Goal: Task Accomplishment & Management: Use online tool/utility

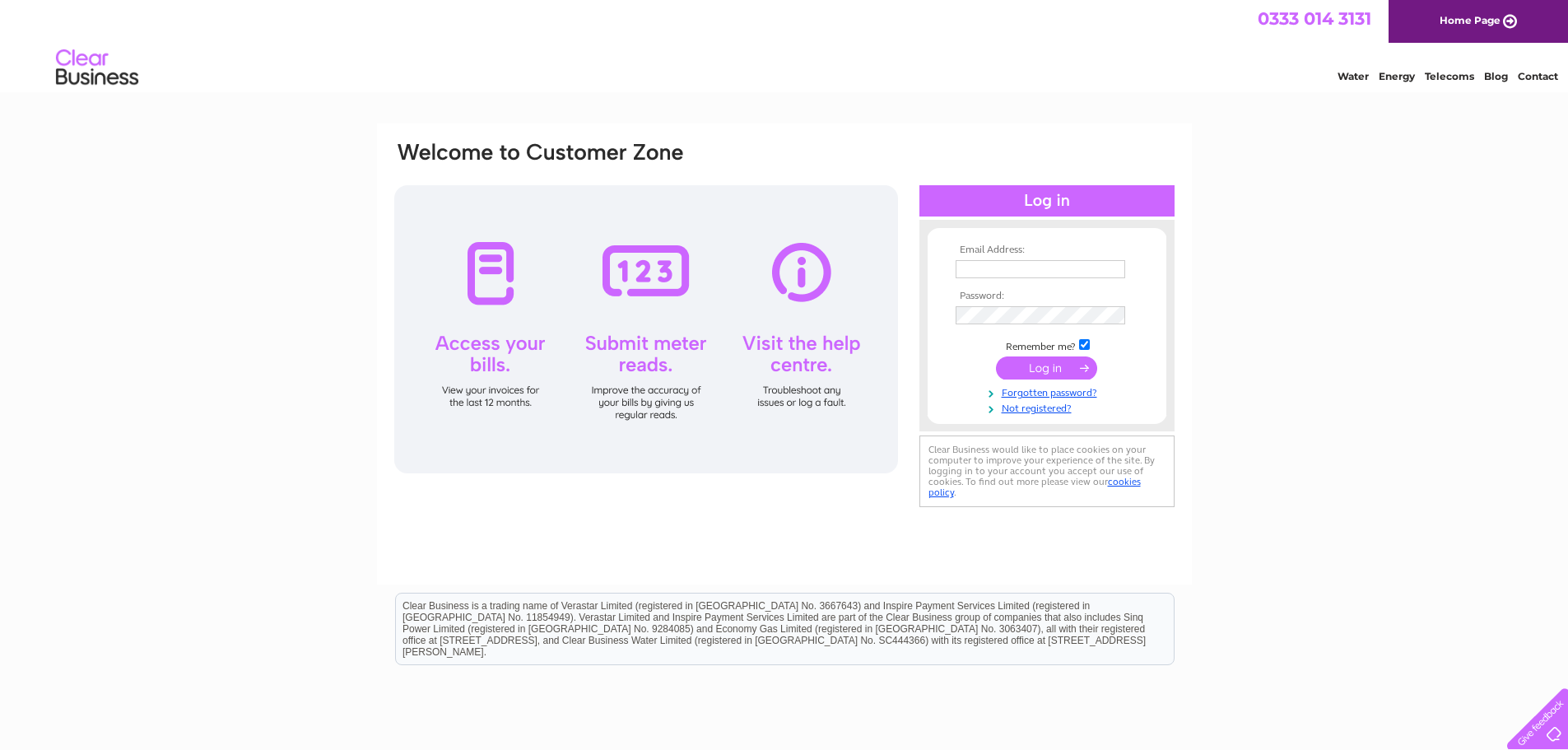
click at [1006, 287] on td at bounding box center [1046, 287] width 191 height 8
click at [987, 274] on input "text" at bounding box center [1040, 271] width 171 height 20
type input "graeme@mytshutters.com"
click at [1047, 364] on input "submit" at bounding box center [1046, 368] width 101 height 23
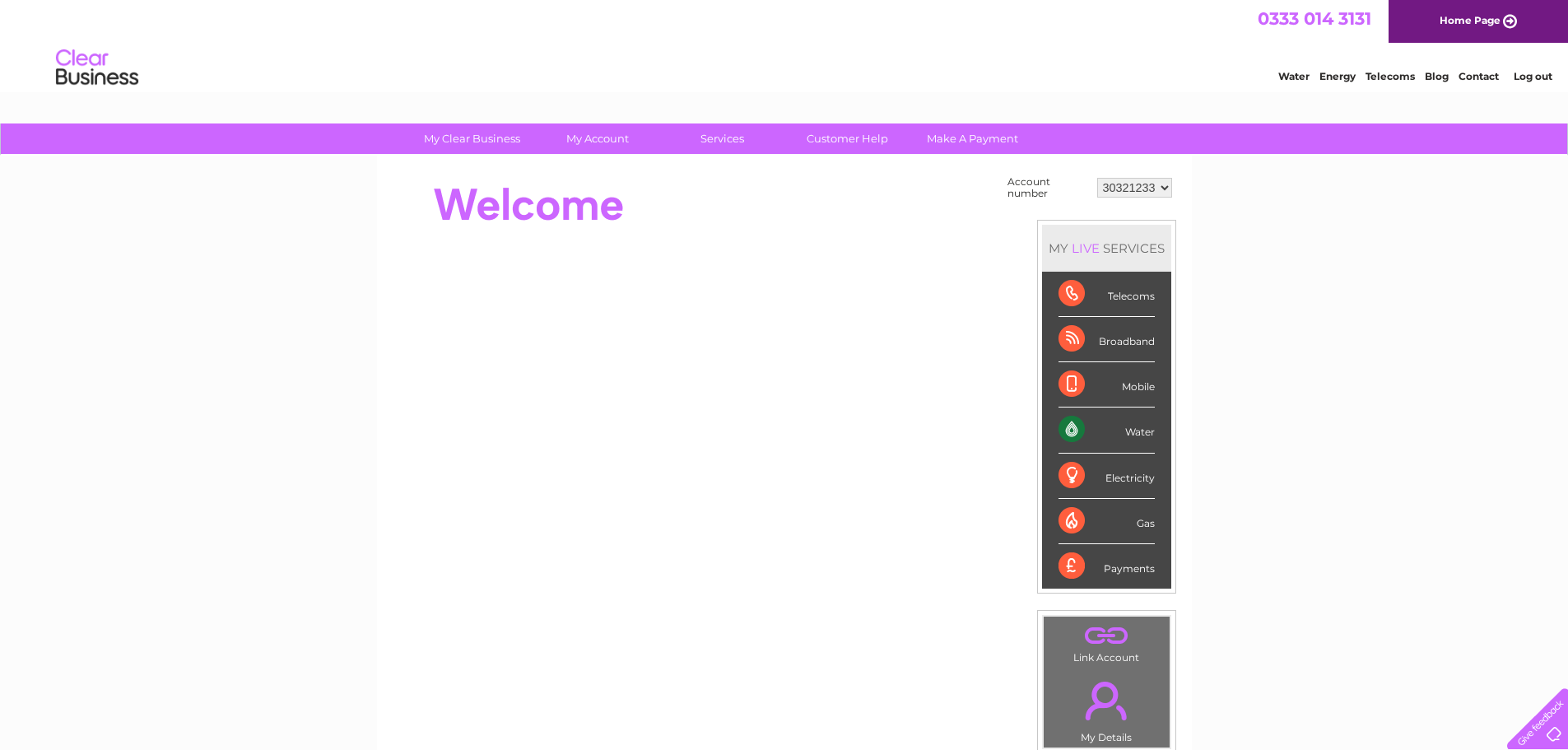
click at [1128, 434] on div "Water" at bounding box center [1106, 429] width 96 height 45
click at [1072, 429] on div "Water" at bounding box center [1106, 429] width 96 height 45
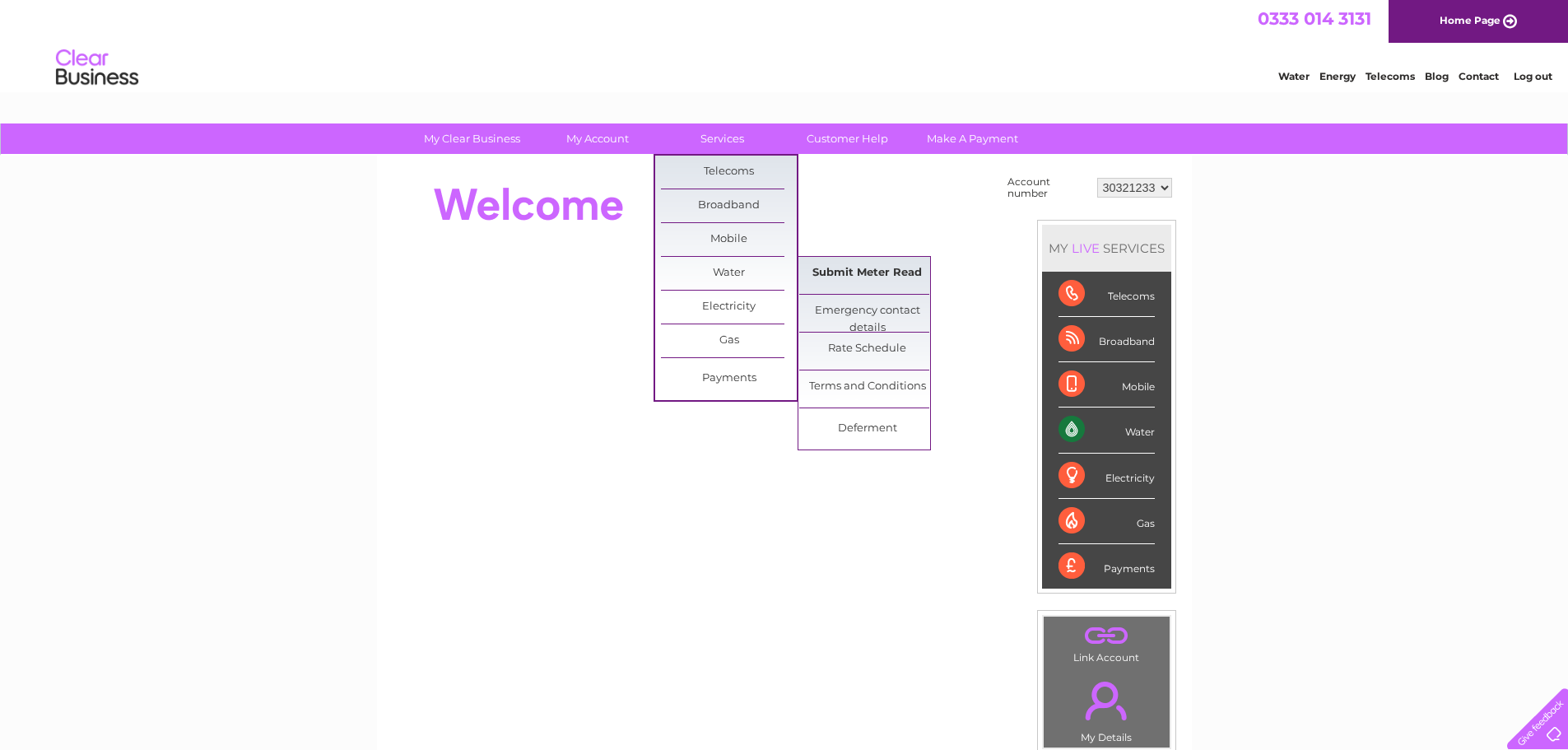
click at [859, 268] on link "Submit Meter Read" at bounding box center [867, 273] width 136 height 33
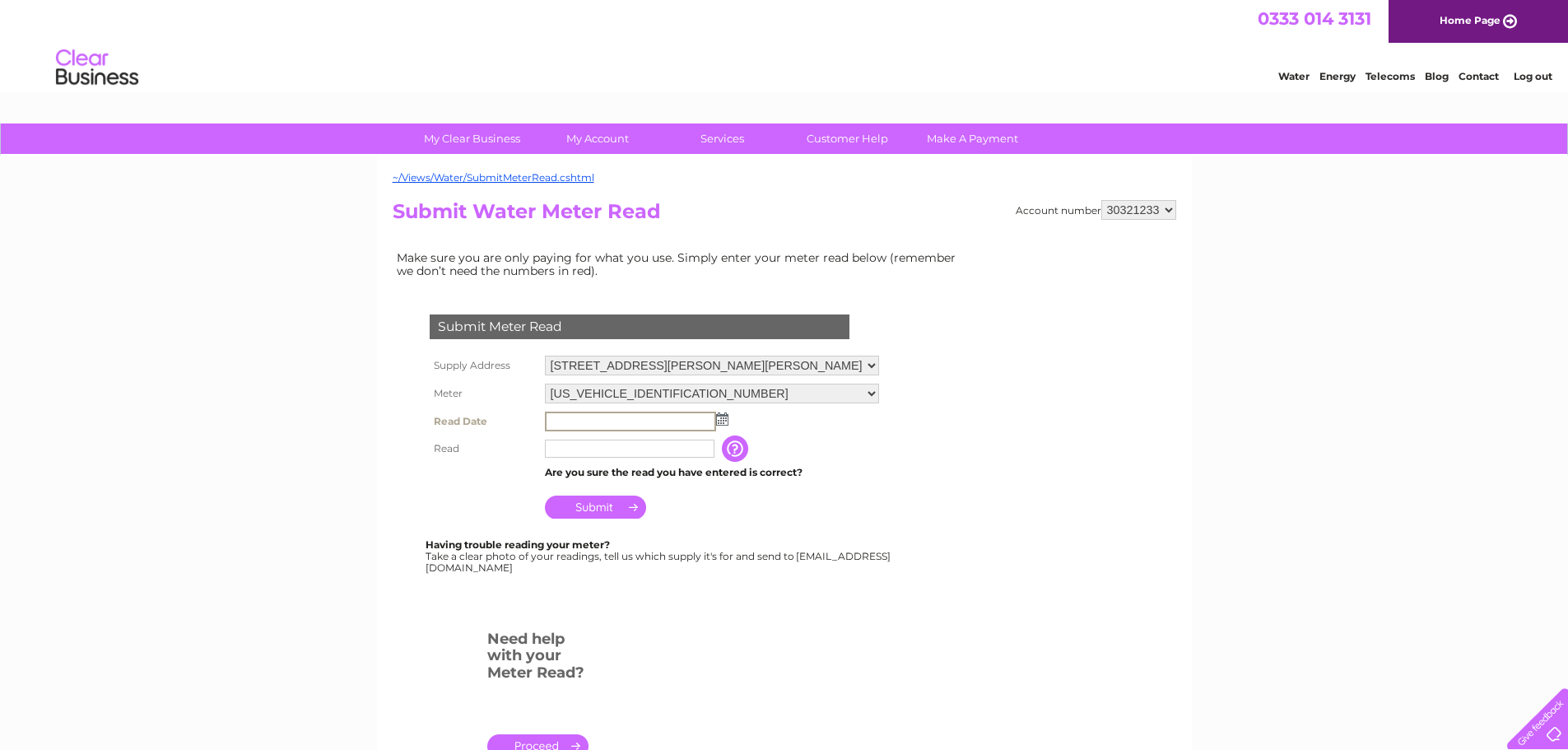
click at [645, 415] on input "text" at bounding box center [630, 421] width 171 height 20
click at [720, 421] on img at bounding box center [721, 417] width 12 height 13
click at [645, 487] on link "1" at bounding box center [639, 490] width 26 height 16
type input "2025/10/01"
click at [588, 443] on input "text" at bounding box center [630, 448] width 171 height 20
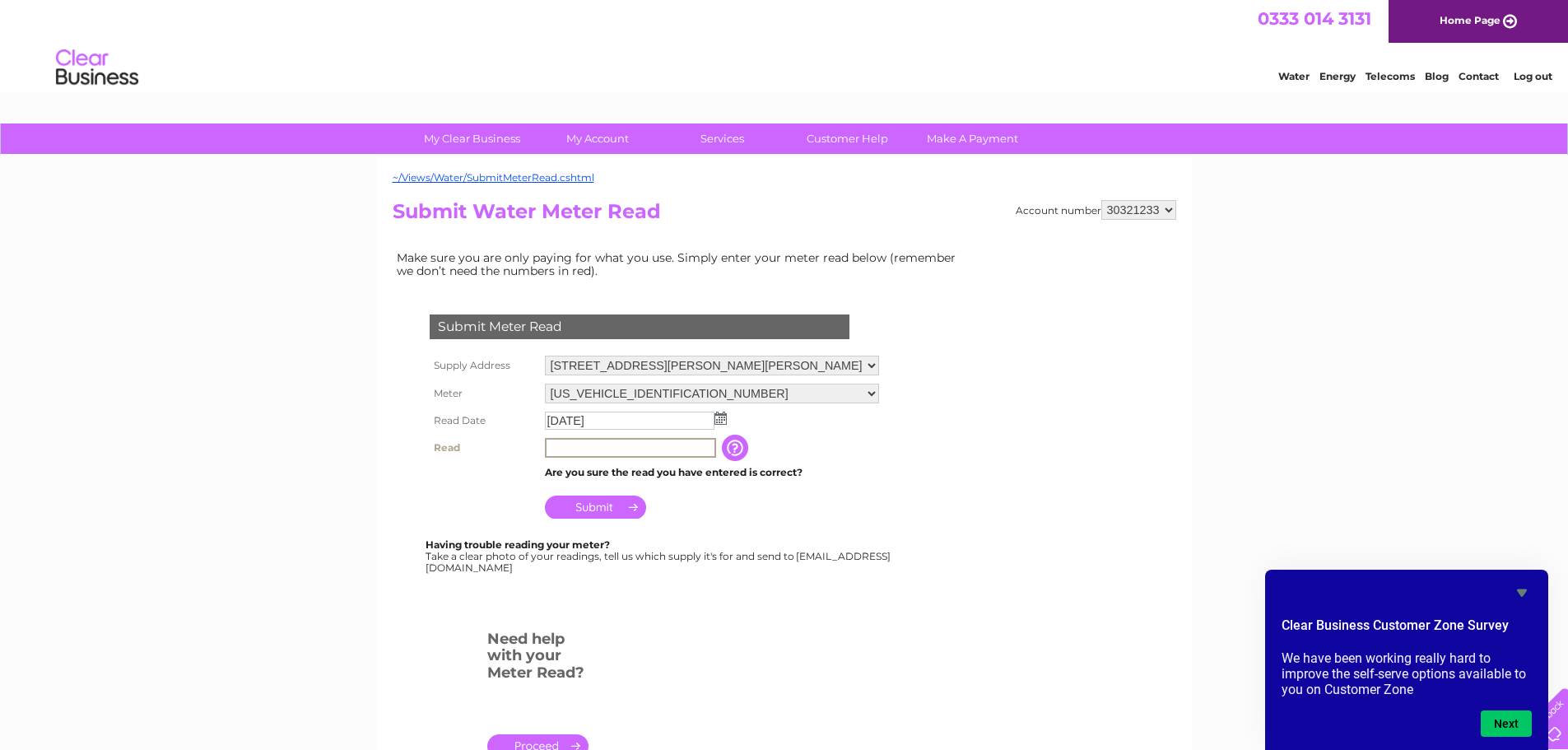
click at [583, 442] on input "text" at bounding box center [630, 448] width 171 height 20
click at [750, 452] on input "button" at bounding box center [737, 447] width 30 height 26
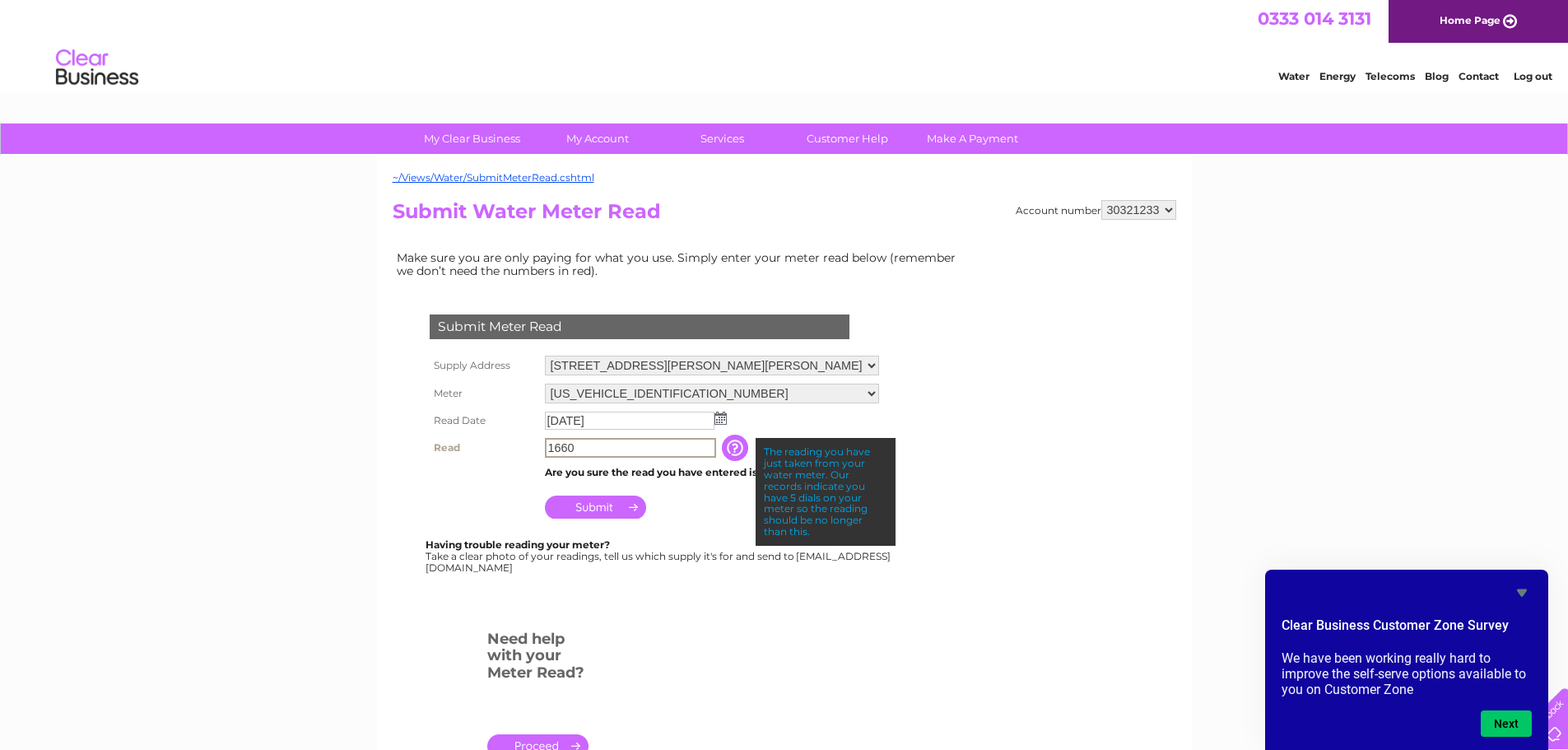
click at [550, 447] on input "1660" at bounding box center [630, 448] width 171 height 20
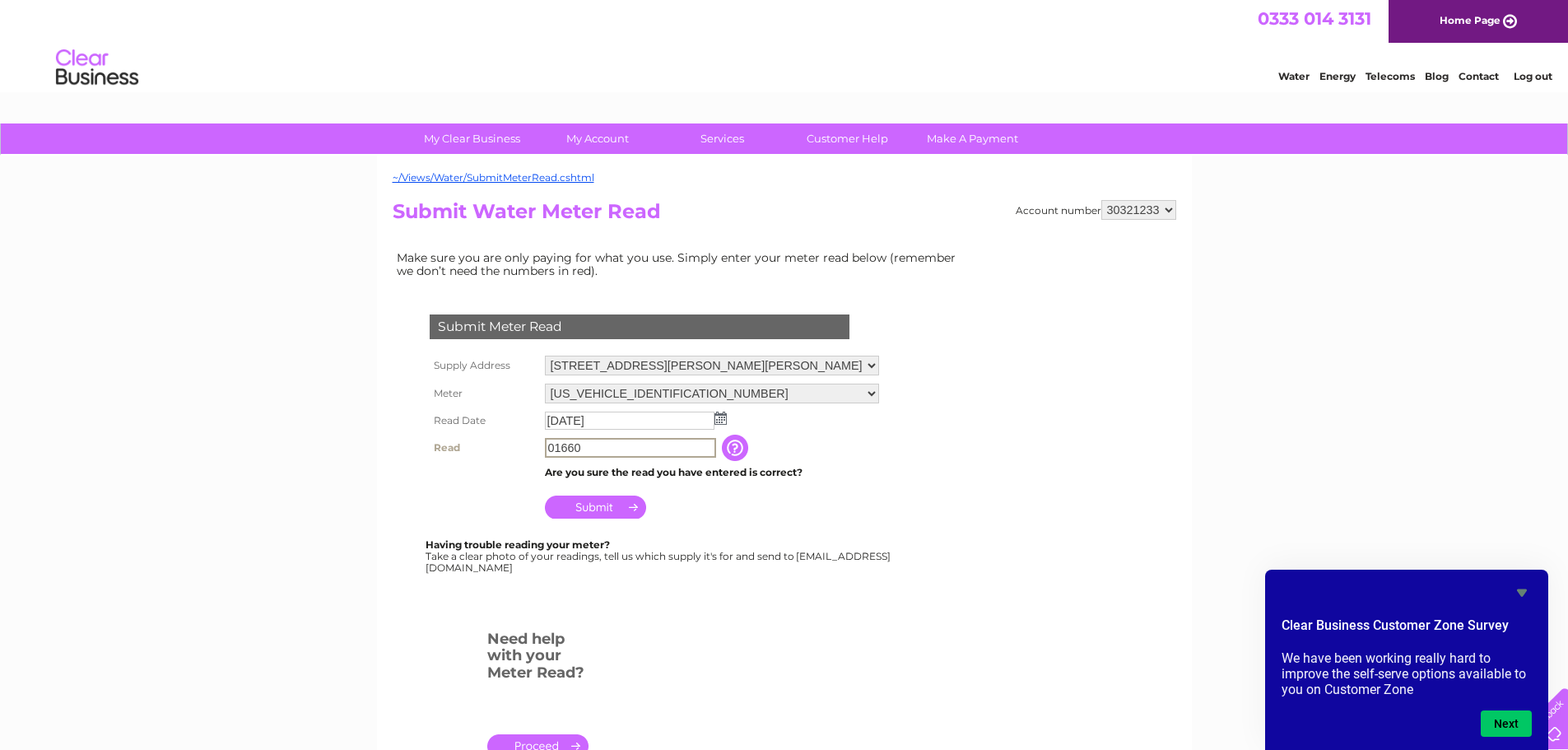
type input "01660"
click at [744, 438] on input "button" at bounding box center [737, 447] width 30 height 26
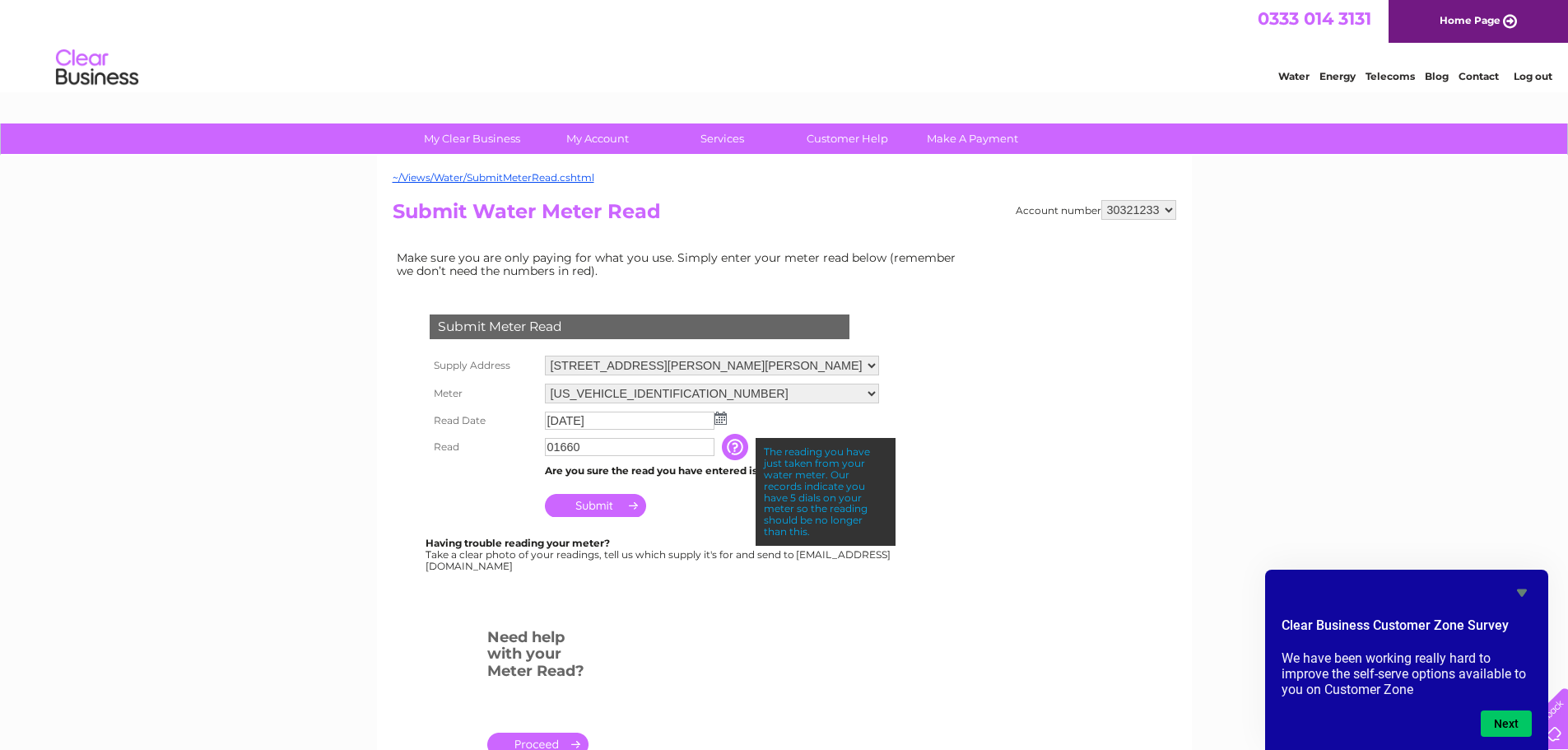
click at [678, 503] on td "Submit" at bounding box center [712, 501] width 342 height 40
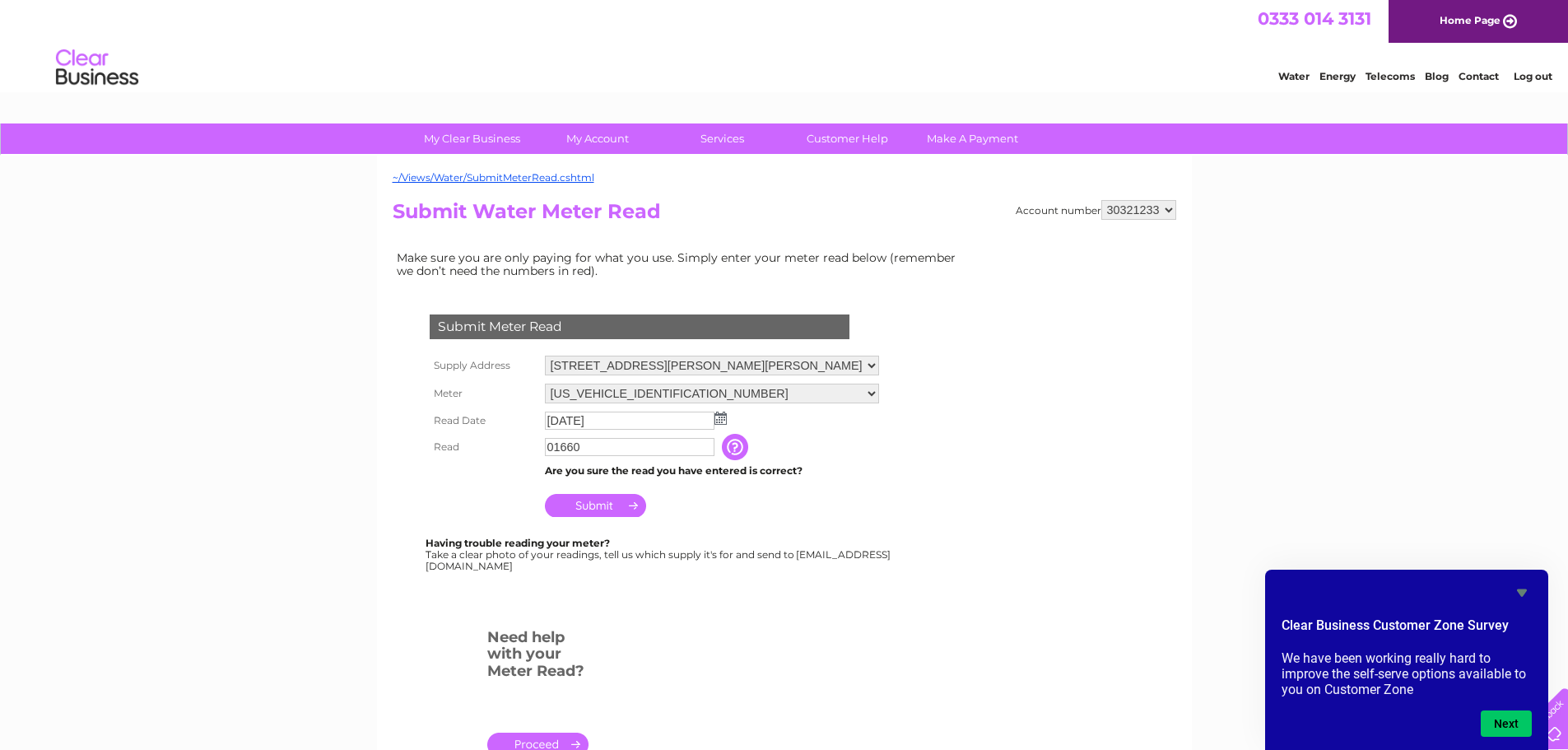
click at [600, 504] on input "Submit" at bounding box center [595, 505] width 101 height 23
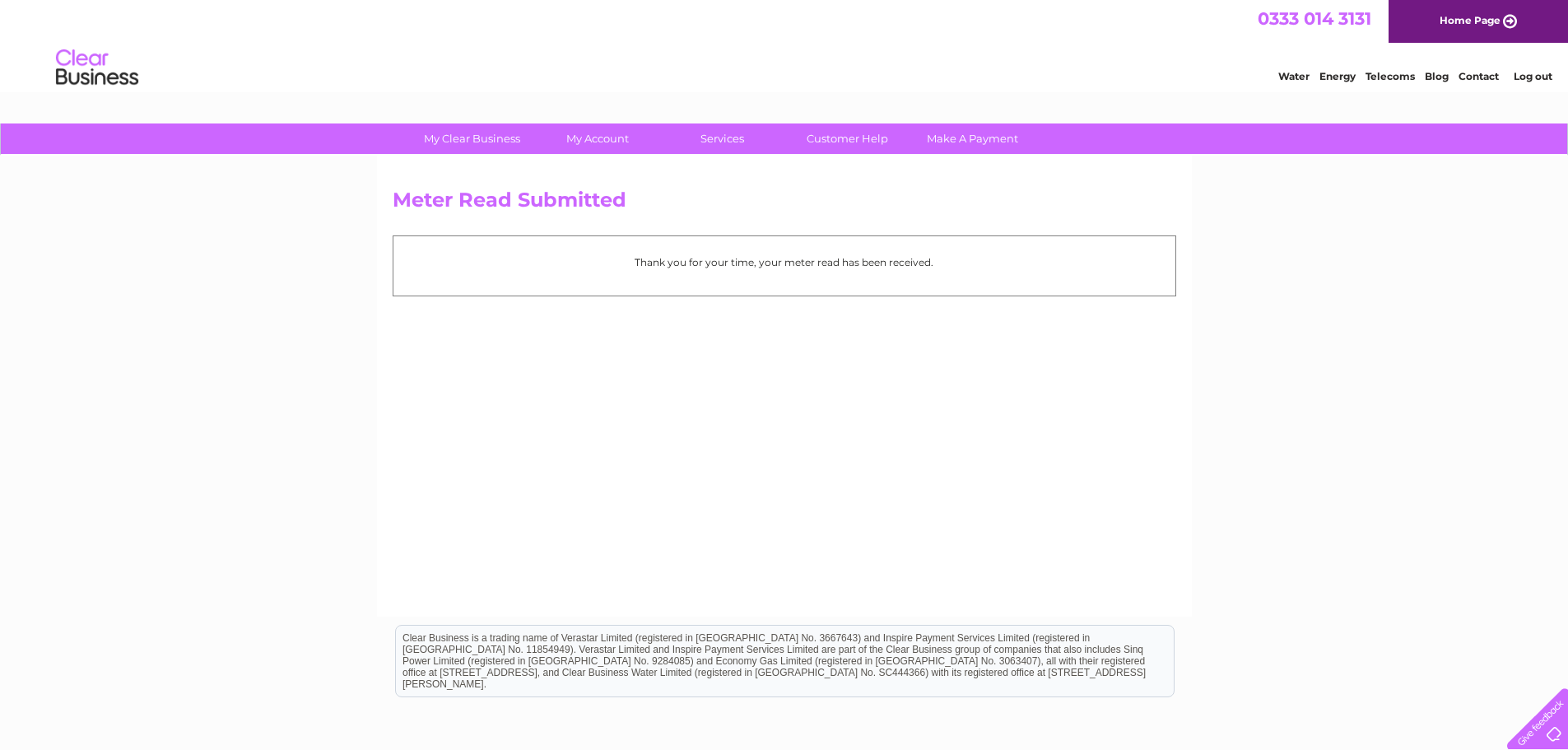
click at [1540, 82] on li "Log out" at bounding box center [1532, 76] width 49 height 21
click at [1532, 73] on link "Log out" at bounding box center [1532, 76] width 39 height 12
